Goal: Task Accomplishment & Management: Use online tool/utility

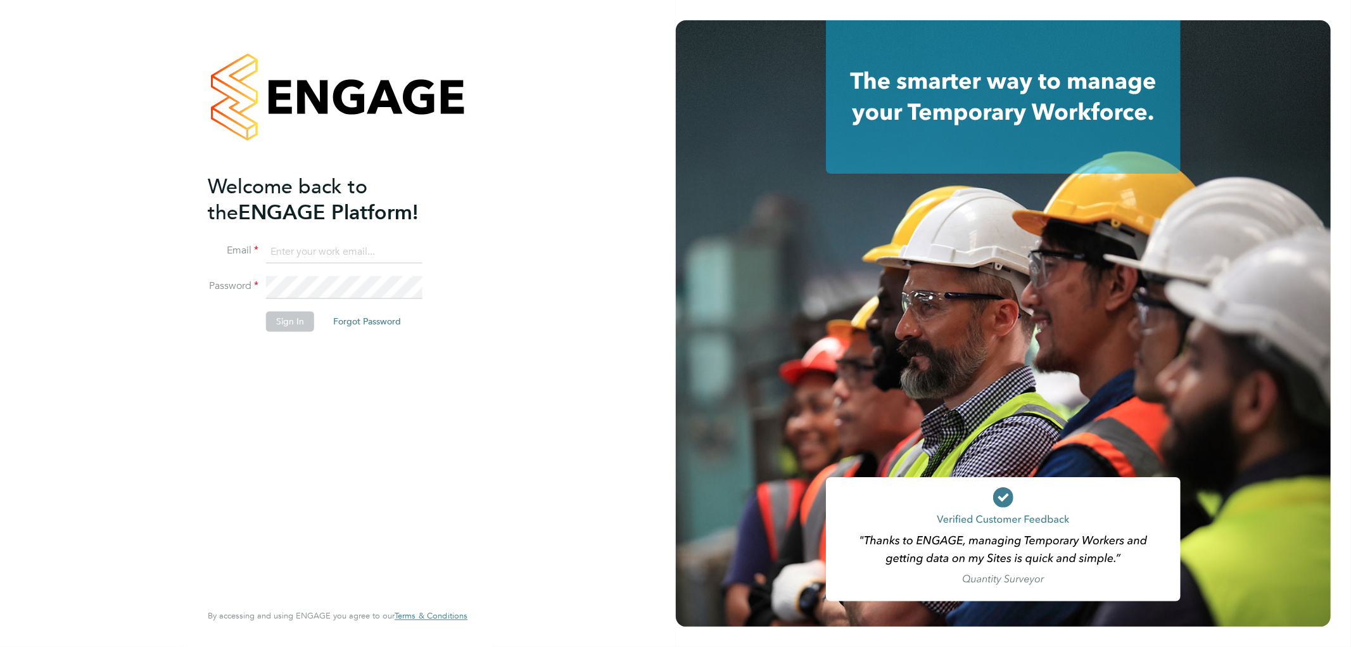
type input "[PERSON_NAME][EMAIL_ADDRESS][DOMAIN_NAME]"
click at [293, 330] on button "Sign In" at bounding box center [290, 322] width 48 height 20
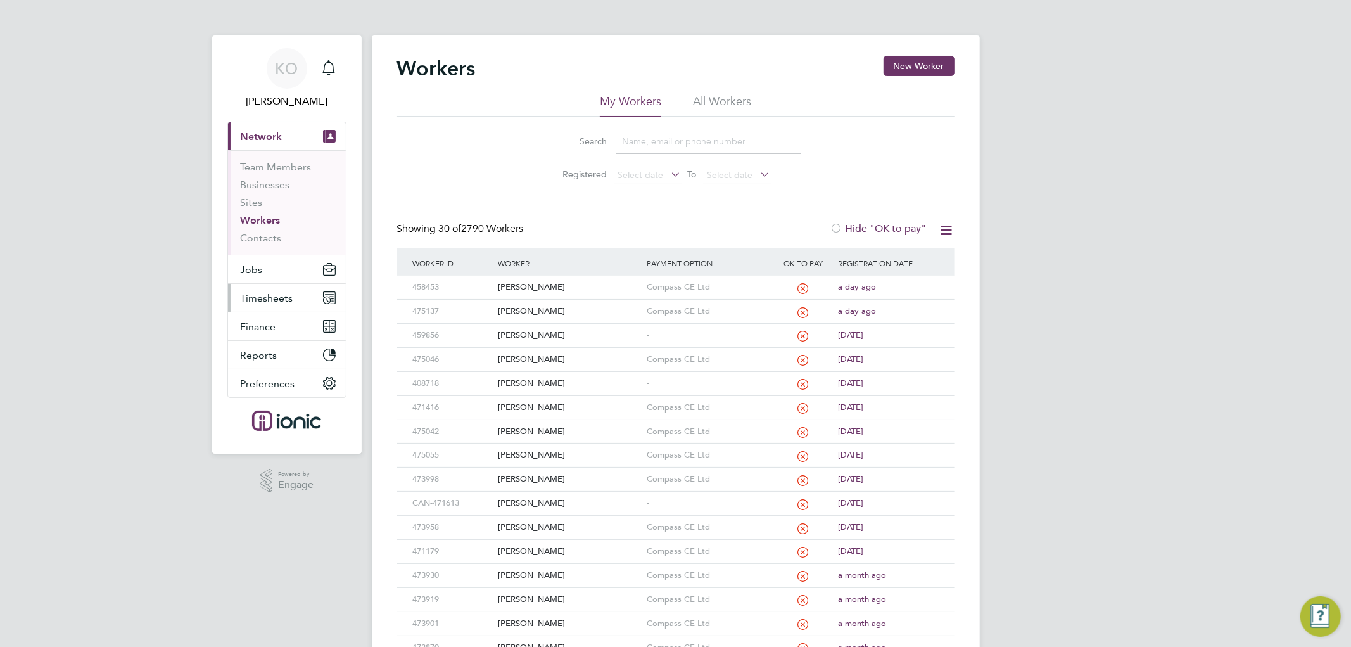
click at [266, 294] on span "Timesheets" at bounding box center [267, 298] width 53 height 12
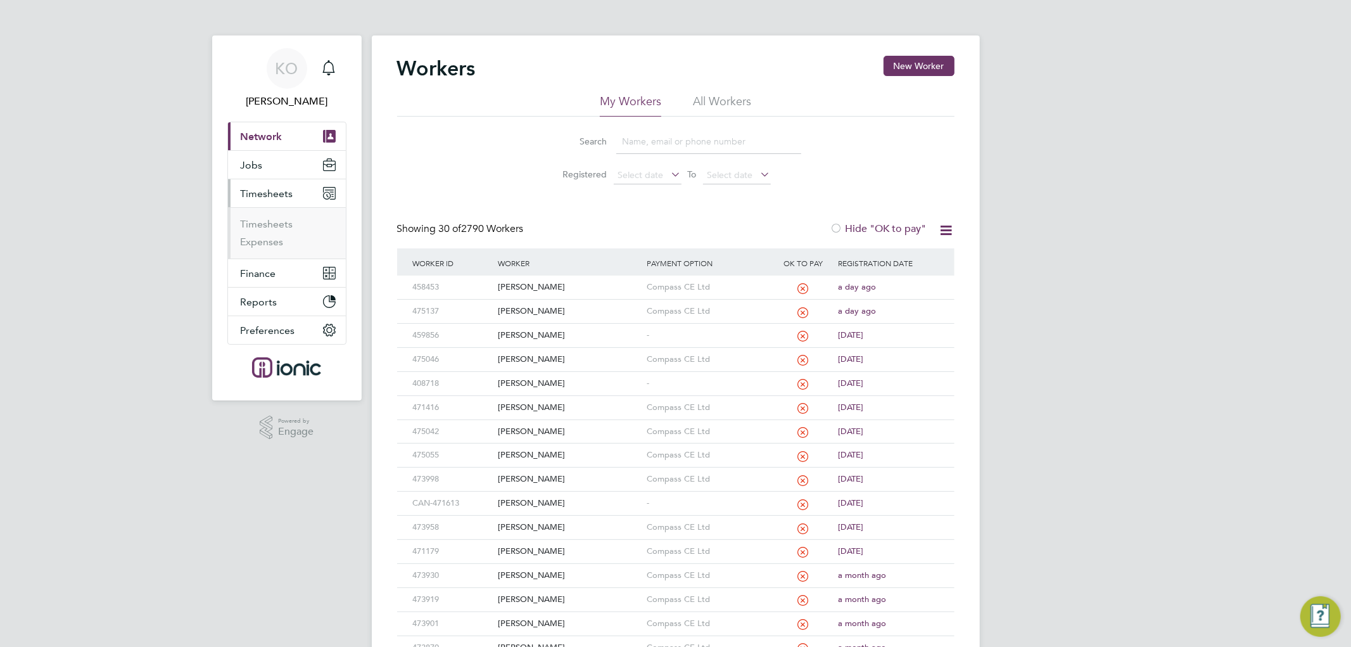
click at [268, 210] on ul "Timesheets Expenses" at bounding box center [287, 232] width 118 height 51
click at [268, 219] on link "Timesheets" at bounding box center [267, 224] width 53 height 12
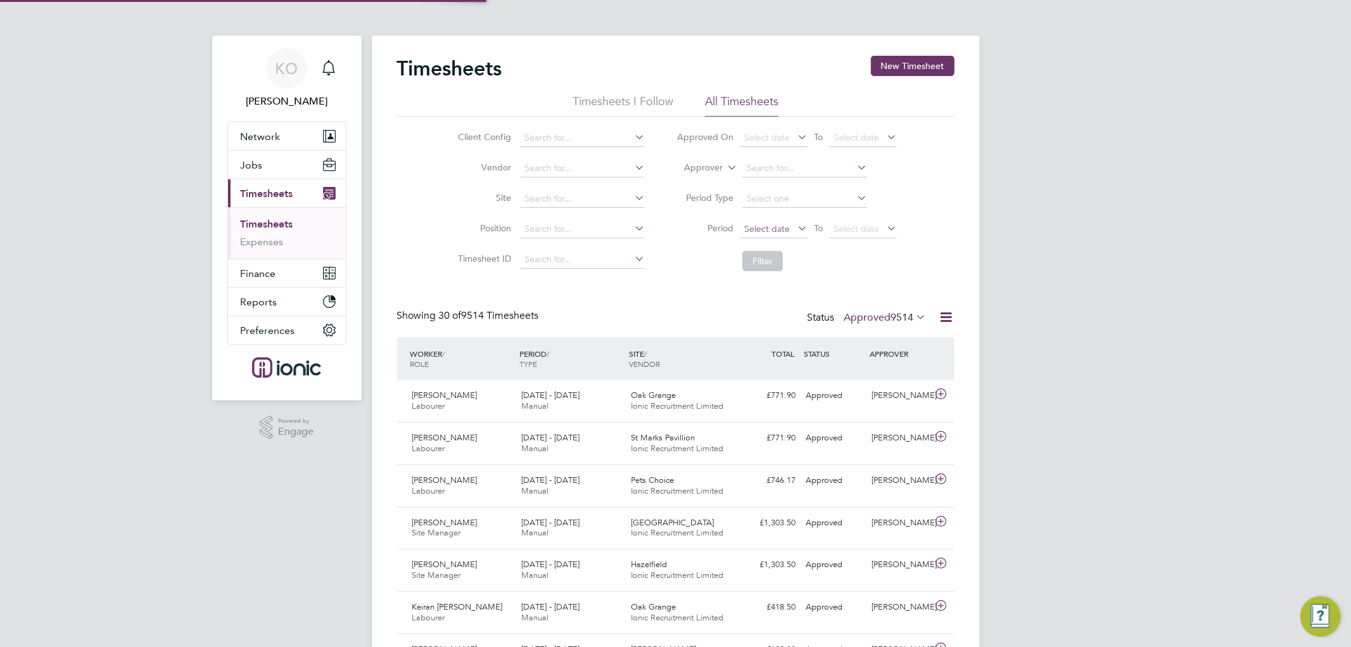
click at [784, 231] on span "Select date" at bounding box center [767, 228] width 46 height 11
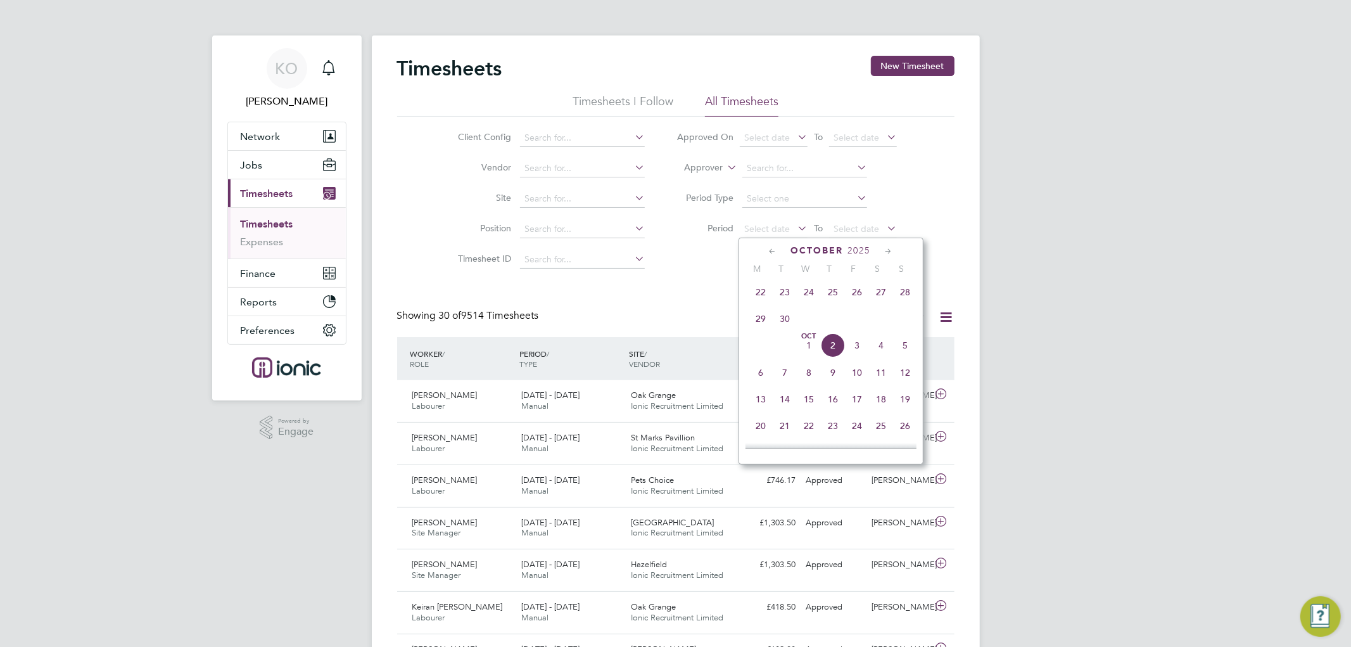
click at [762, 295] on span "22" at bounding box center [760, 292] width 24 height 24
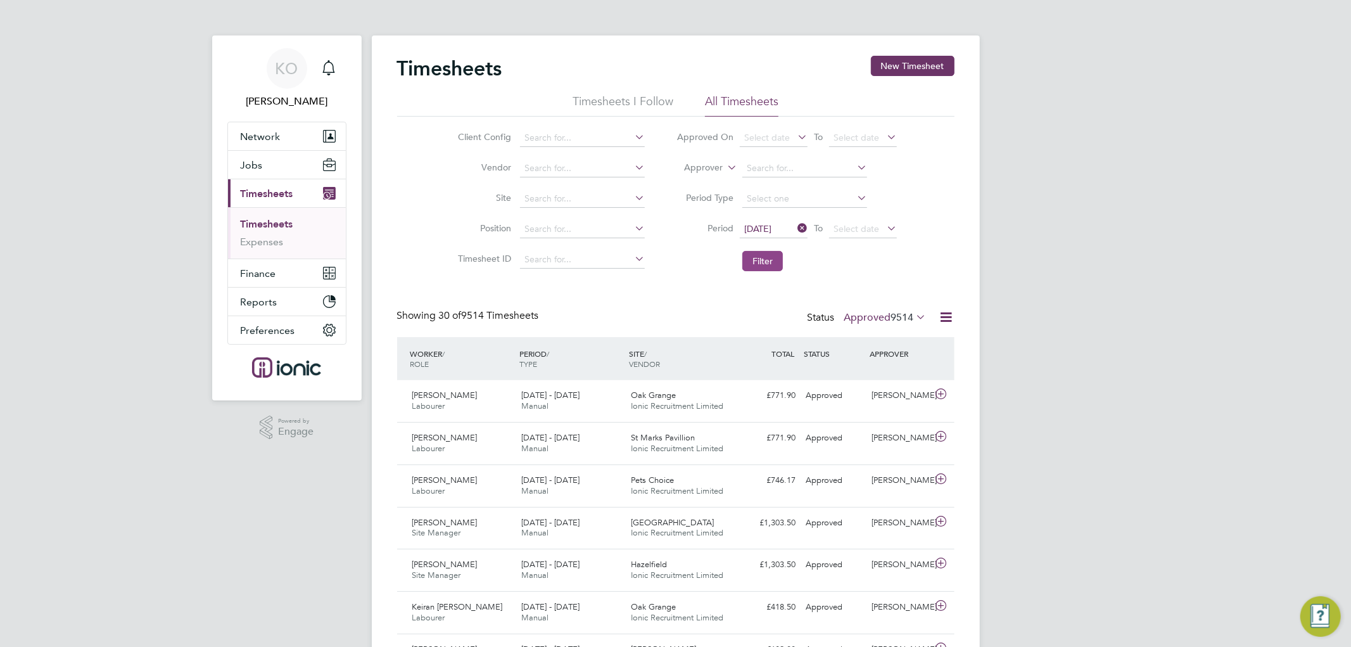
click at [758, 265] on button "Filter" at bounding box center [762, 261] width 41 height 20
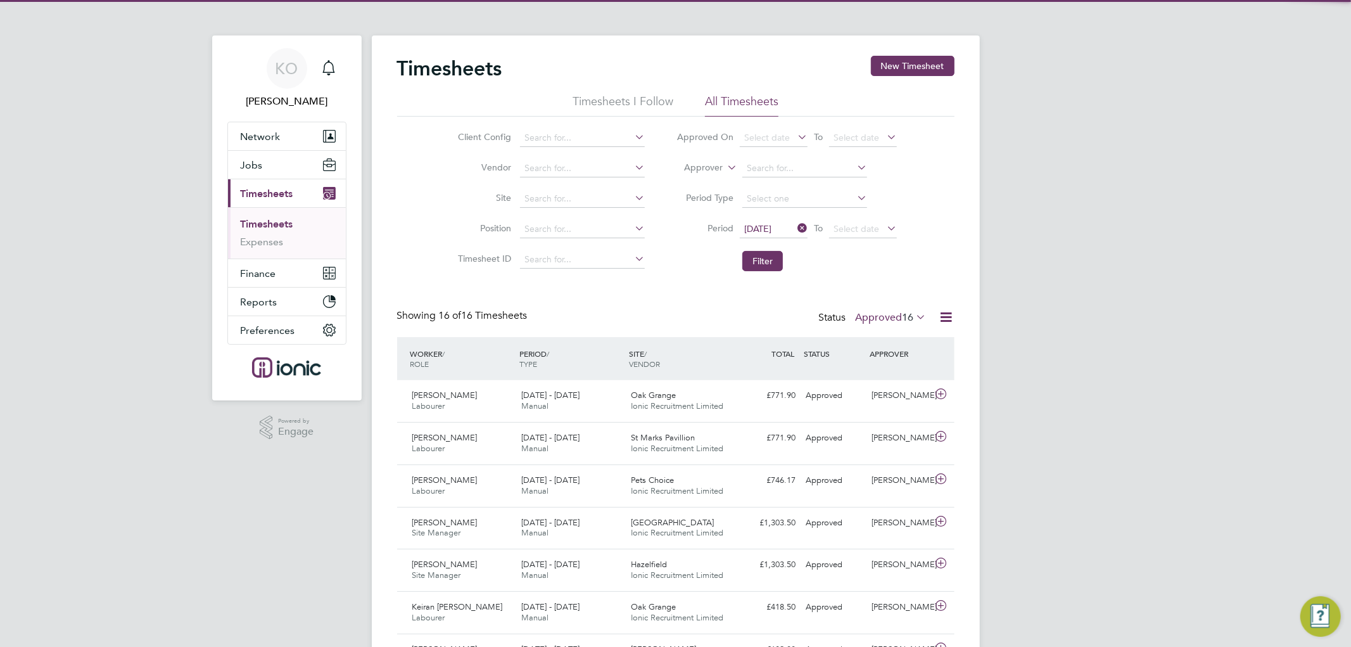
click at [902, 317] on span "16" at bounding box center [907, 317] width 11 height 13
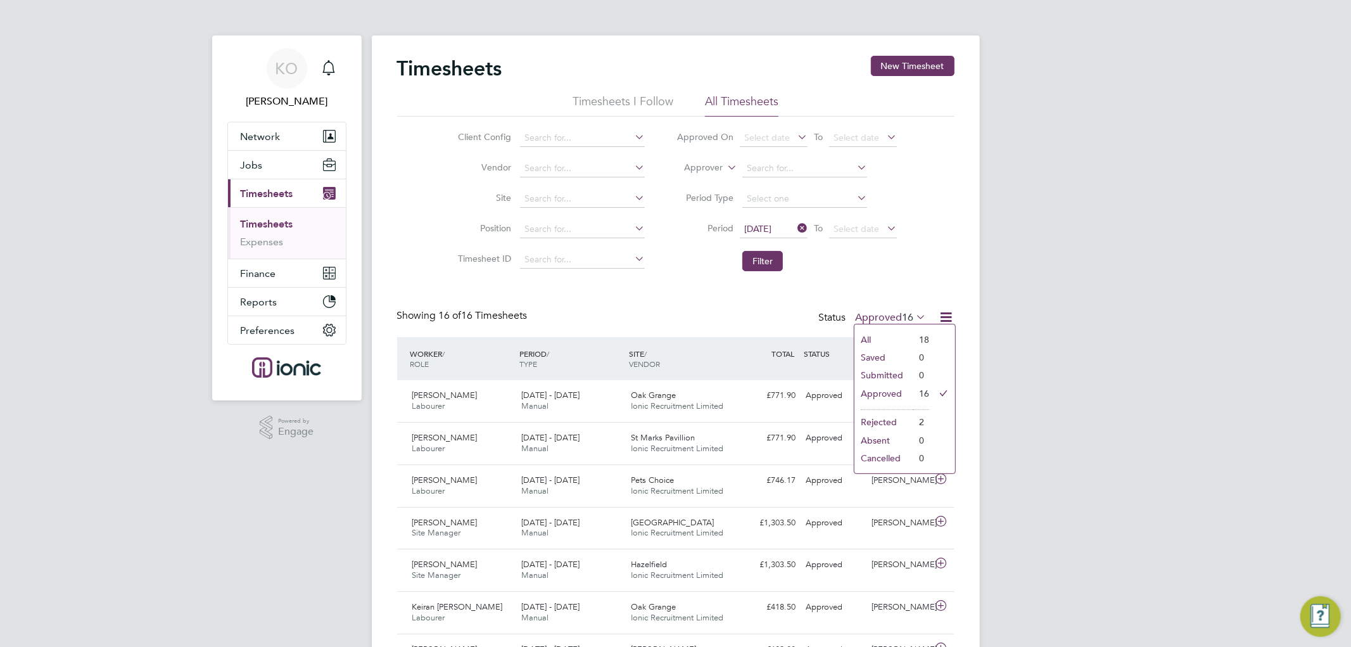
click at [902, 317] on span "16" at bounding box center [907, 317] width 11 height 13
click at [663, 285] on div "Timesheets New Timesheet Timesheets I Follow All Timesheets Client Config Vendo…" at bounding box center [675, 556] width 557 height 1001
click at [755, 263] on button "Filter" at bounding box center [762, 261] width 41 height 20
click at [693, 307] on div "Timesheets New Timesheet Timesheets I Follow All Timesheets Client Config Vendo…" at bounding box center [675, 556] width 557 height 1001
click at [766, 255] on button "Filter" at bounding box center [762, 261] width 41 height 20
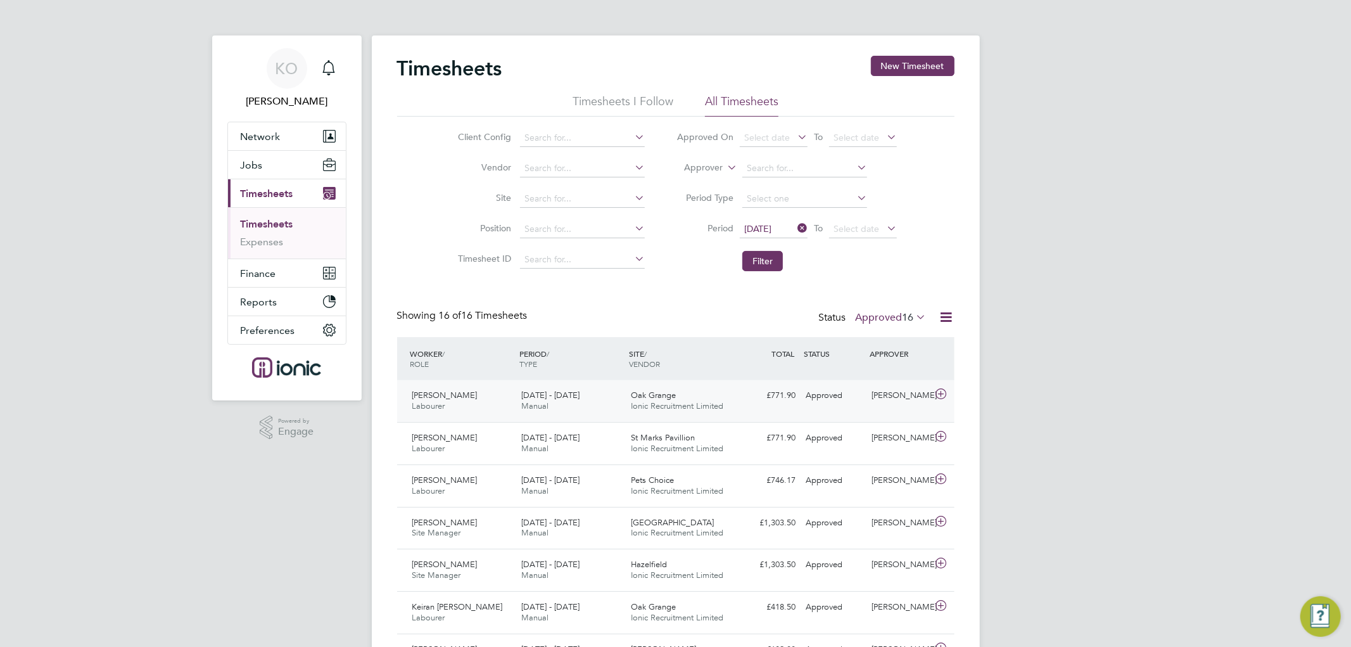
scroll to position [32, 110]
click at [669, 293] on div "Timesheets New Timesheet Timesheets I Follow All Timesheets Client Config Vendo…" at bounding box center [675, 556] width 557 height 1001
